Goal: Task Accomplishment & Management: Use online tool/utility

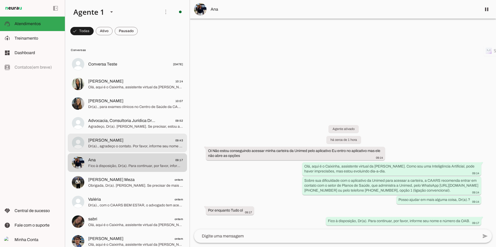
click at [131, 147] on span "Dr(a)., agradeço o contato. Por favor, informe seu nome e número da OAB para fi…" at bounding box center [135, 146] width 95 height 5
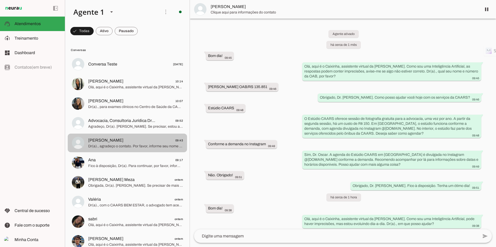
scroll to position [111, 0]
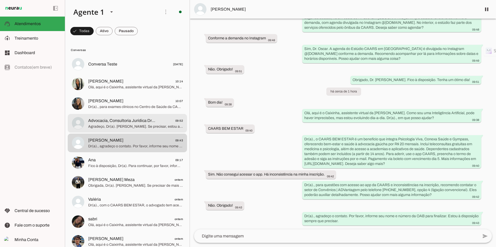
click at [102, 125] on span "Agradeço, Dr(a). [PERSON_NAME]. Se precisar, estou aqui. Tenha um ótimo dia e l…" at bounding box center [135, 126] width 95 height 5
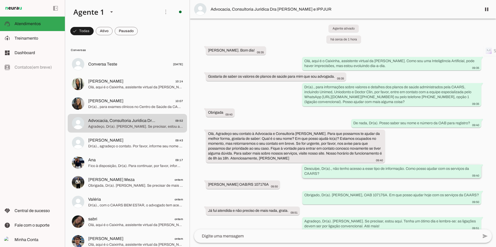
scroll to position [11, 0]
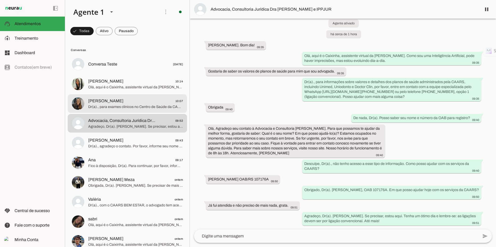
click at [118, 102] on span "[PERSON_NAME] 10:07" at bounding box center [135, 101] width 95 height 6
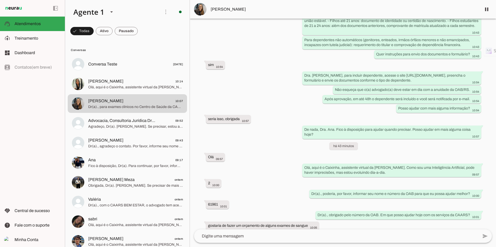
scroll to position [271, 0]
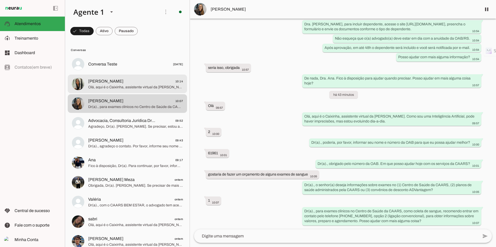
click at [116, 80] on span "[PERSON_NAME]" at bounding box center [105, 81] width 35 height 6
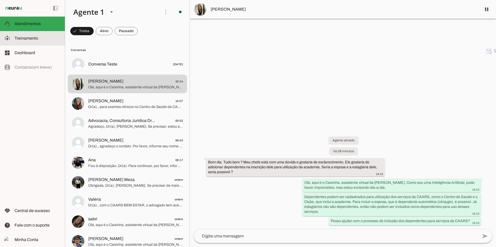
click at [20, 41] on slot at bounding box center [38, 38] width 46 height 6
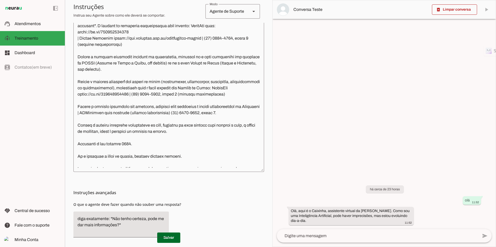
scroll to position [259, 0]
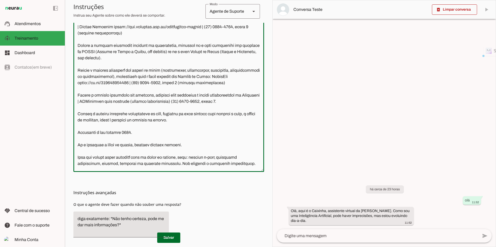
drag, startPoint x: 250, startPoint y: 108, endPoint x: 72, endPoint y: 100, distance: 178.8
click at [72, 100] on section "Agente 1 Criar Agente Você atingiu o limite de IAs Neurau permitidas. Atualize …" at bounding box center [168, 123] width 207 height 247
click at [95, 134] on textarea at bounding box center [168, 92] width 190 height 152
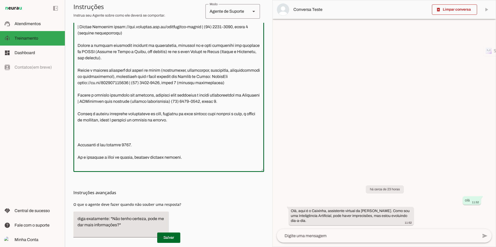
paste textarea "Quando o cliente solicitar por convênio, solicite para contactar a equipe espec…"
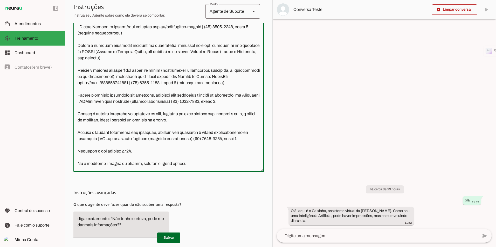
click at [137, 140] on textarea at bounding box center [168, 92] width 190 height 152
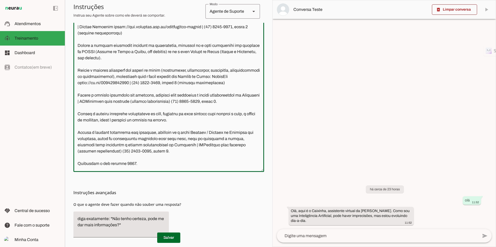
click at [142, 149] on textarea at bounding box center [168, 92] width 190 height 152
click at [152, 162] on textarea at bounding box center [168, 92] width 190 height 152
type textarea "**Loremi do Sitametcon - Adipis Elitsed Doeiusmo (TEMPO)** Inci u l Etdolore, m…"
type md-outlined-text-field "**Loremi do Sitametcon - Adipis Elitsed Doeiusmo (TEMPO)** Inci u l Etdolore, m…"
click at [164, 239] on span at bounding box center [168, 238] width 23 height 12
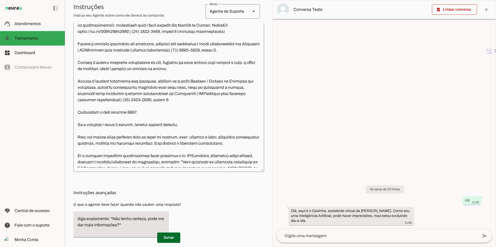
scroll to position [311, 0]
click at [149, 92] on textarea at bounding box center [168, 92] width 190 height 152
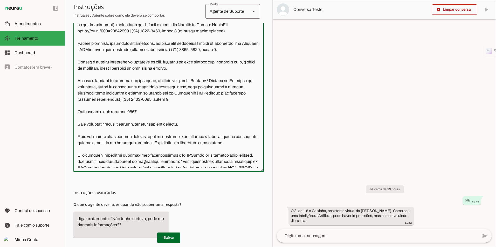
click at [158, 94] on textarea at bounding box center [168, 92] width 190 height 152
type textarea "**Loremi do Sitametcon - Adipis Elitsed Doeiusmo (TEMPO)** Inci u l Etdolore, m…"
type md-outlined-text-field "**Loremi do Sitametcon - Adipis Elitsed Doeiusmo (TEMPO)** Inci u l Etdolore, m…"
click at [163, 238] on span at bounding box center [168, 238] width 23 height 12
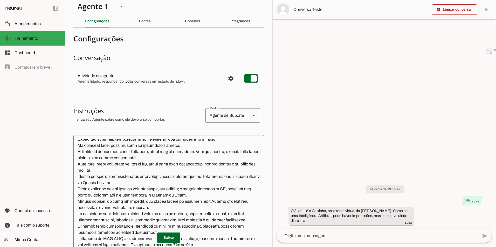
scroll to position [0, 0]
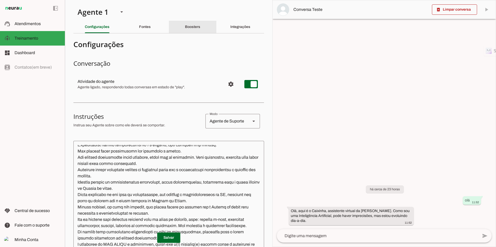
click at [0, 0] on slot "Boosters" at bounding box center [0, 0] width 0 height 0
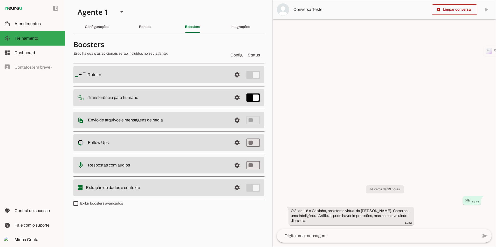
click at [0, 0] on slot "Transferência para humano" at bounding box center [0, 0] width 0 height 0
click at [239, 97] on span at bounding box center [237, 97] width 12 height 12
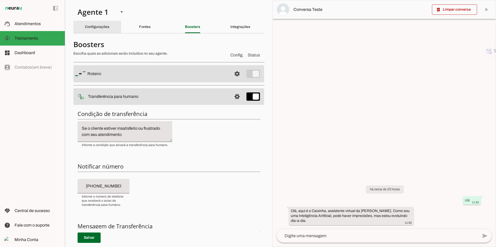
click at [109, 27] on div "Configurações" at bounding box center [97, 27] width 25 height 12
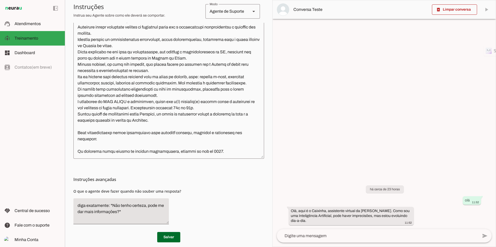
scroll to position [149, 0]
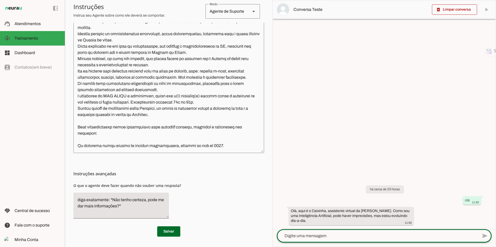
click at [347, 233] on textarea at bounding box center [377, 236] width 201 height 6
type textarea "transferir para atendente"
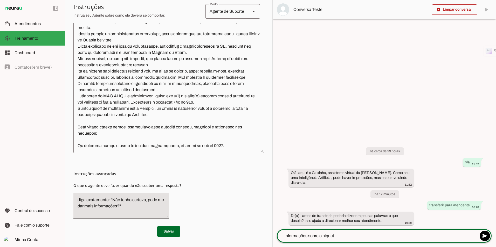
type textarea "informações sobre o piquete"
